Goal: Check status: Check status

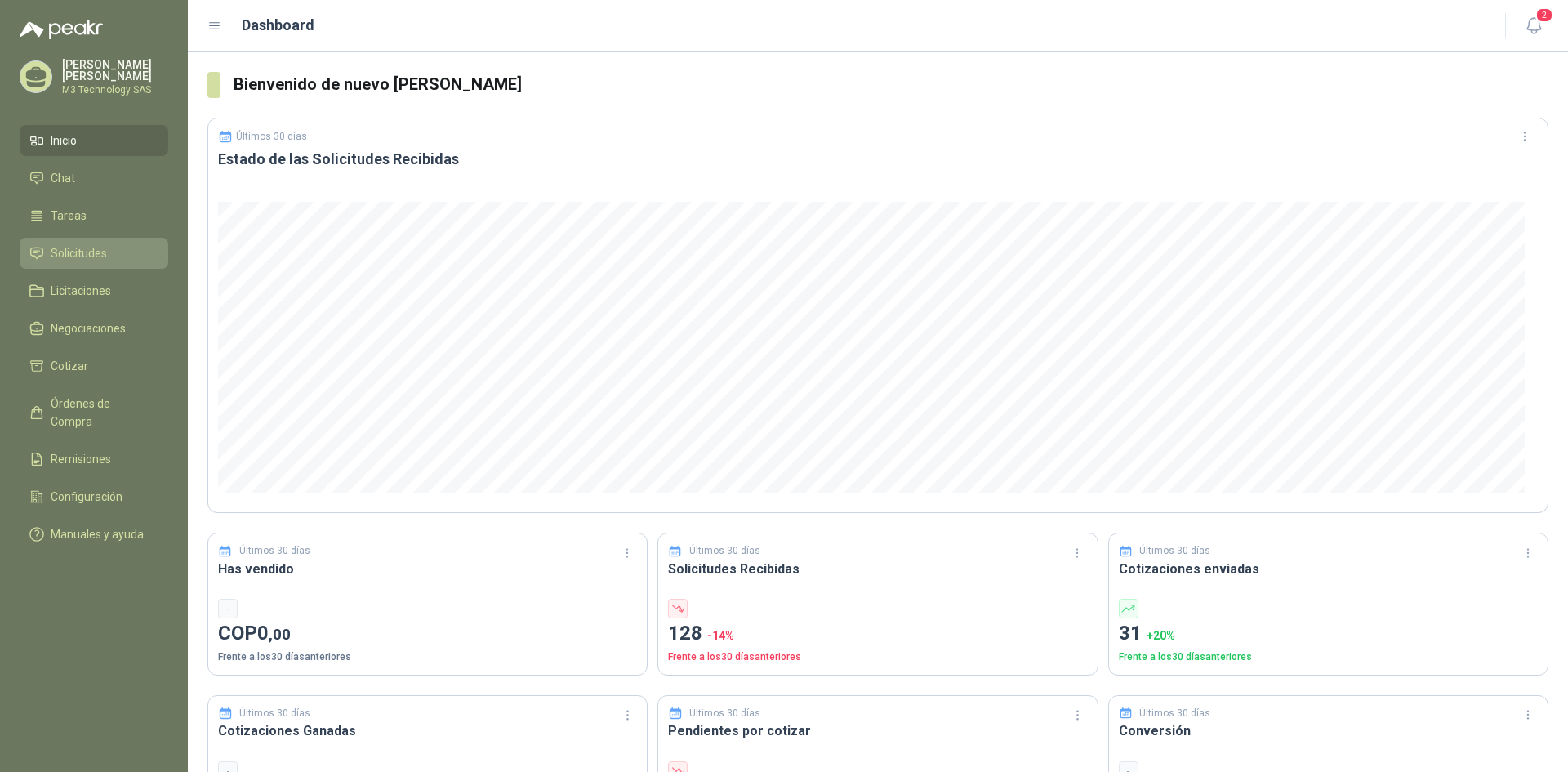
click at [111, 256] on li "Solicitudes" at bounding box center [94, 253] width 129 height 18
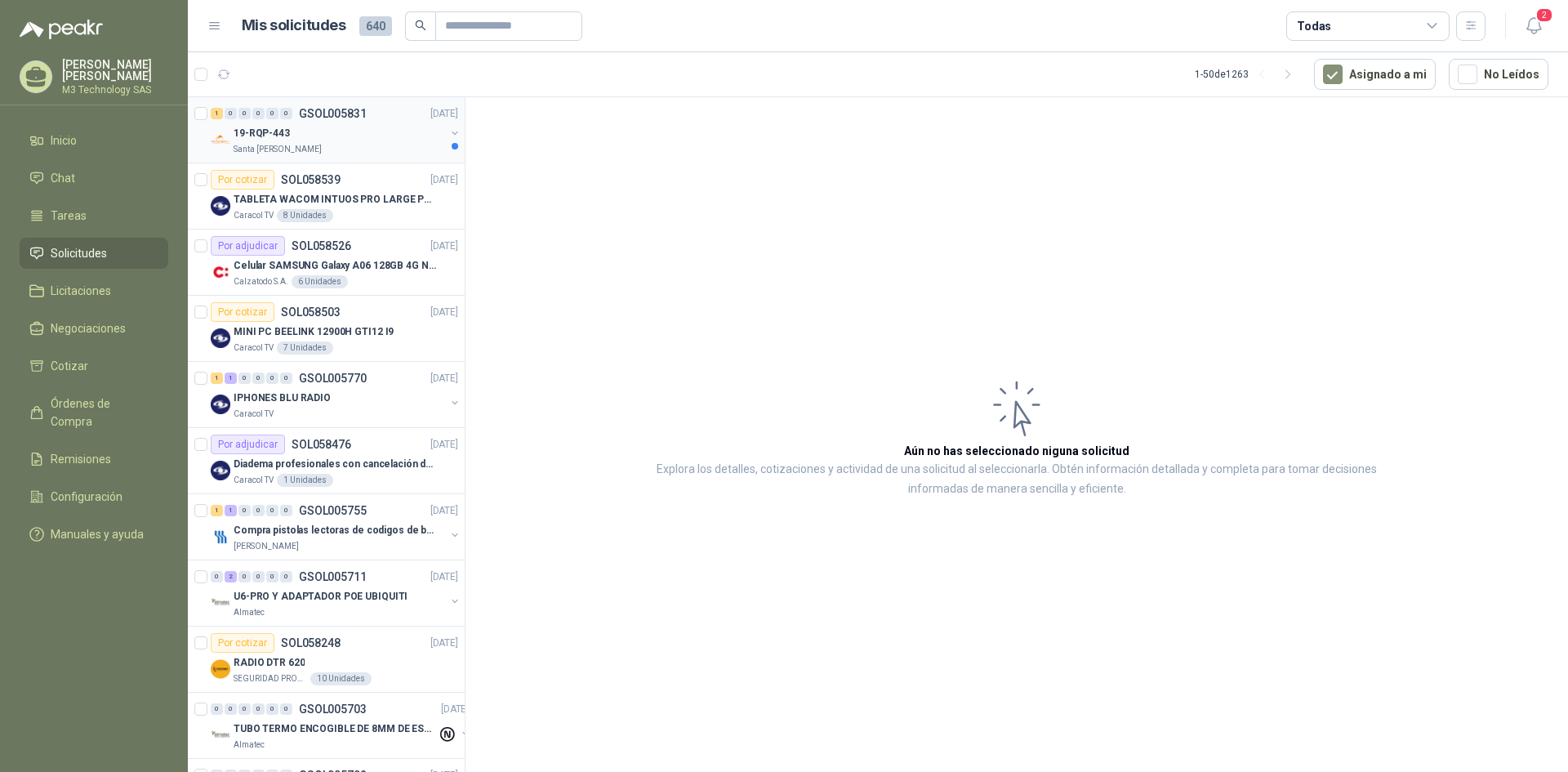
click at [382, 127] on div "19-RQP-443" at bounding box center [339, 133] width 211 height 20
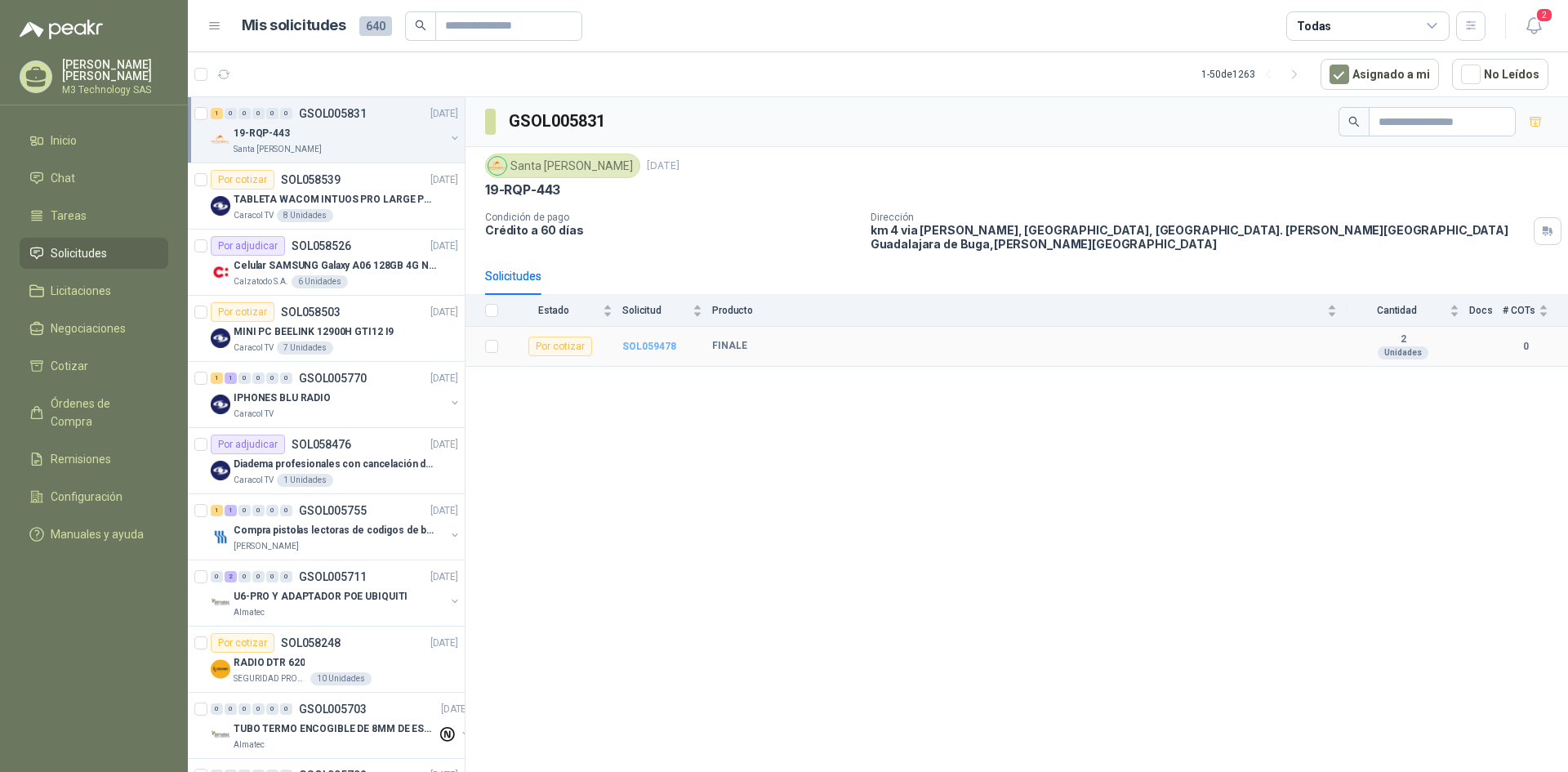
click at [635, 341] on b "SOL059478" at bounding box center [649, 346] width 54 height 12
